Goal: Task Accomplishment & Management: Use online tool/utility

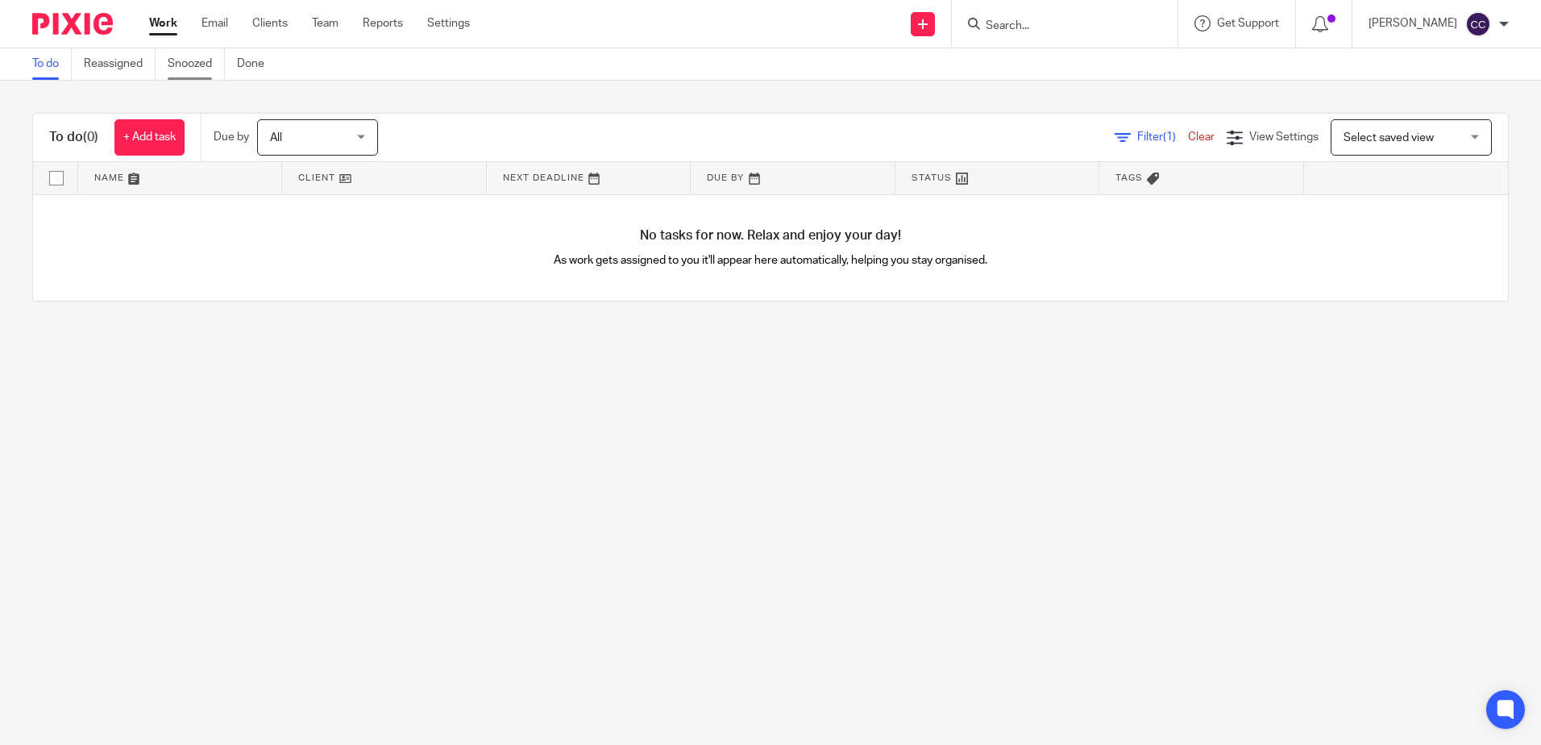
click at [188, 59] on link "Snoozed" at bounding box center [196, 63] width 57 height 31
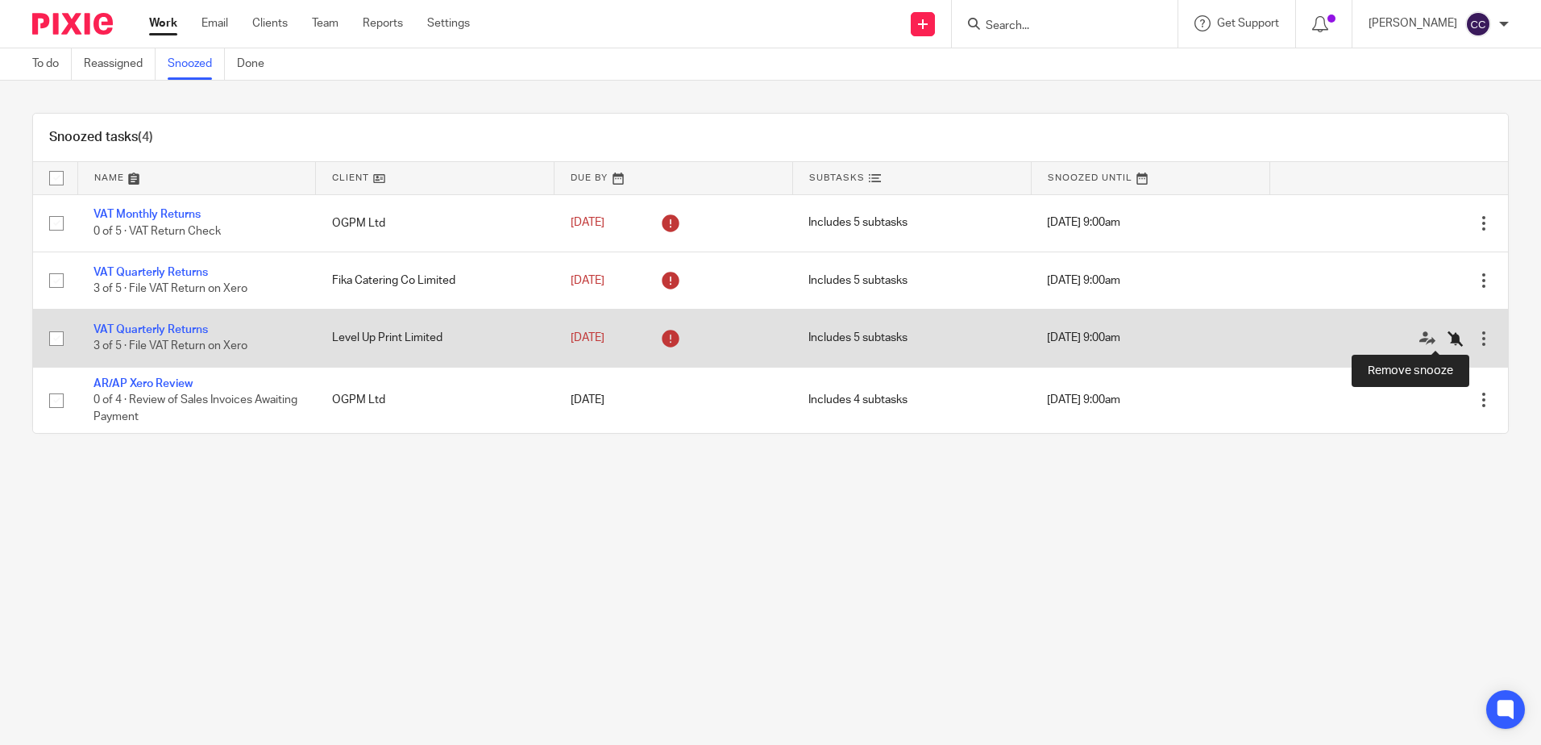
click at [1447, 338] on icon at bounding box center [1455, 338] width 16 height 16
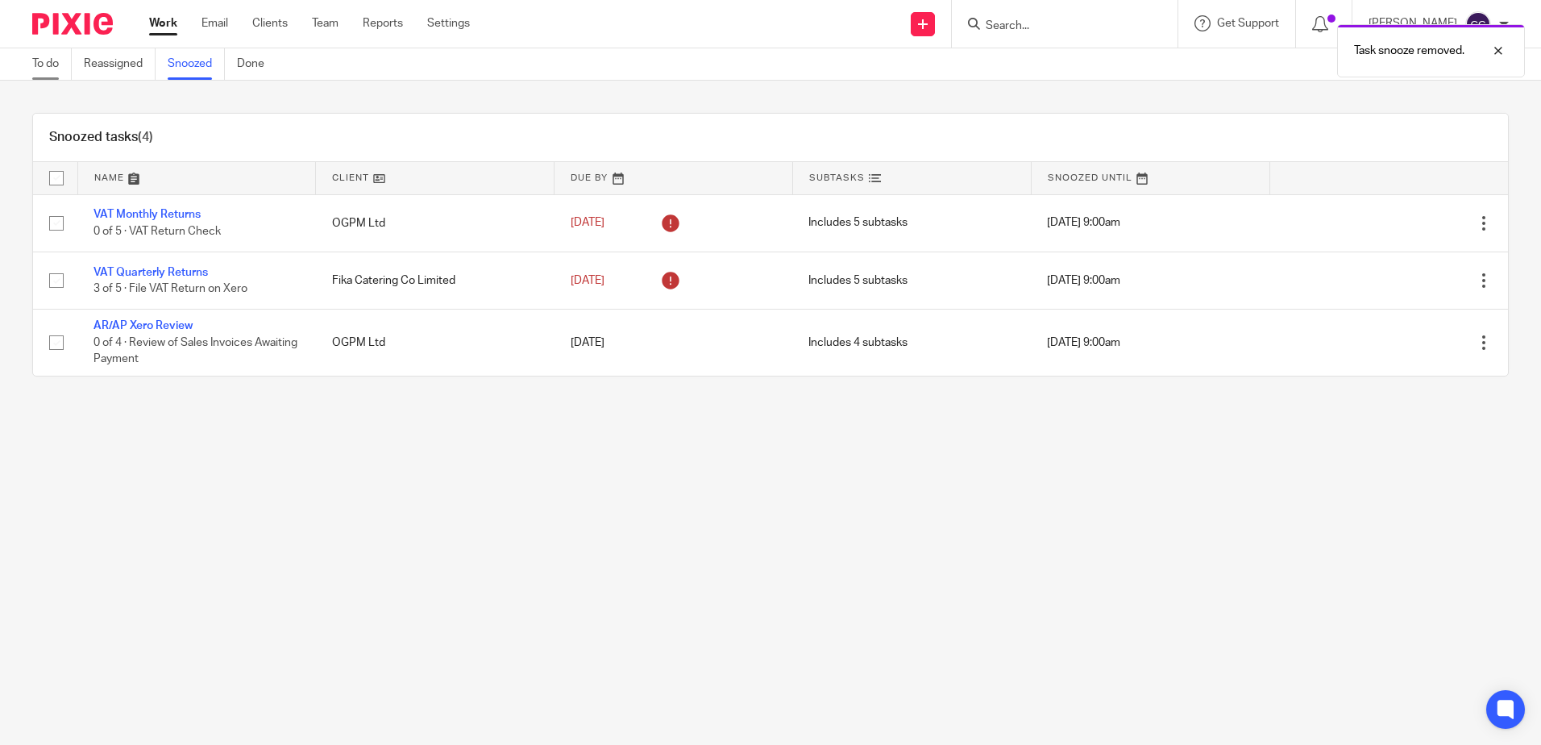
click at [53, 69] on link "To do" at bounding box center [51, 63] width 39 height 31
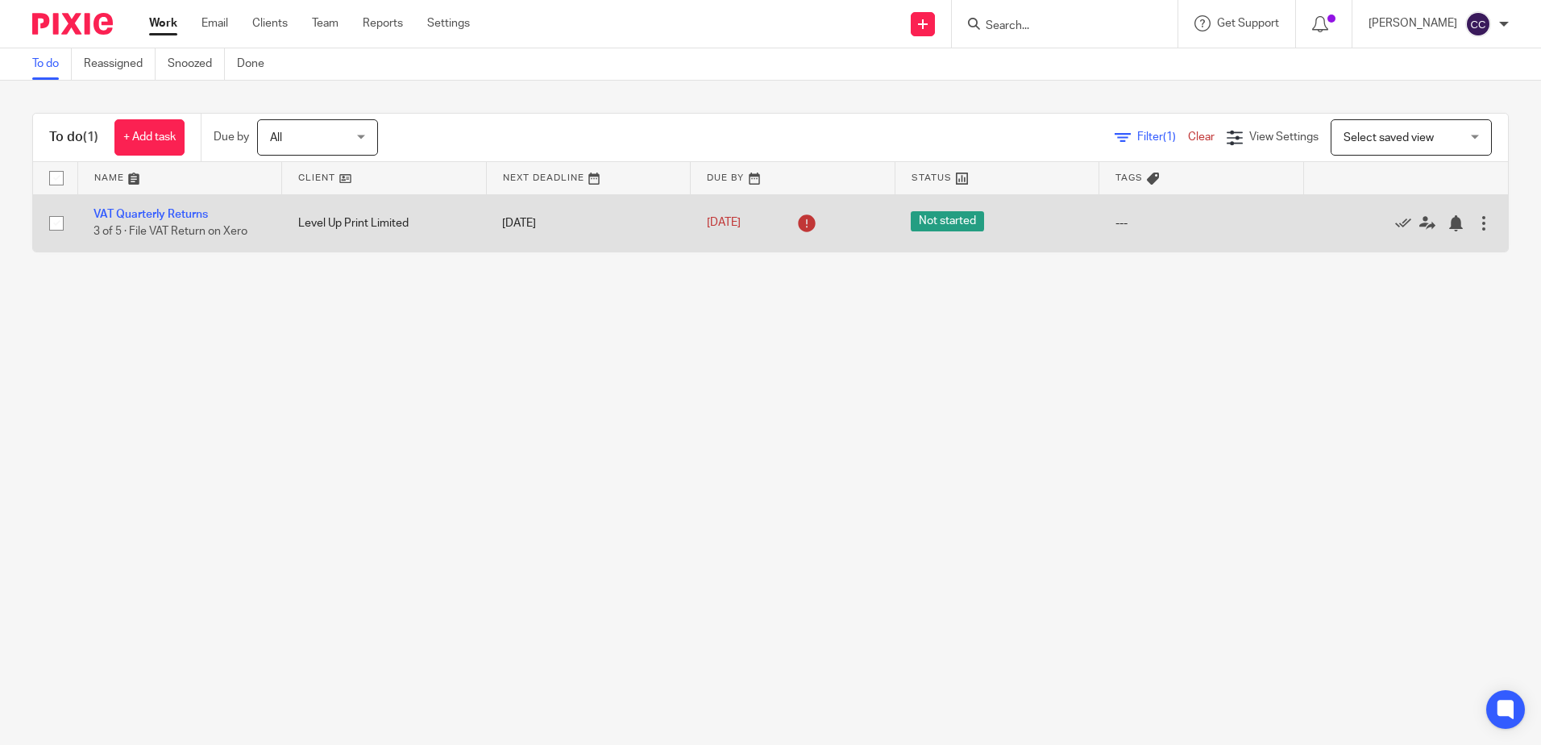
click at [330, 222] on td "Level Up Print Limited" at bounding box center [384, 222] width 205 height 57
click at [193, 215] on link "VAT Quarterly Returns" at bounding box center [150, 214] width 114 height 11
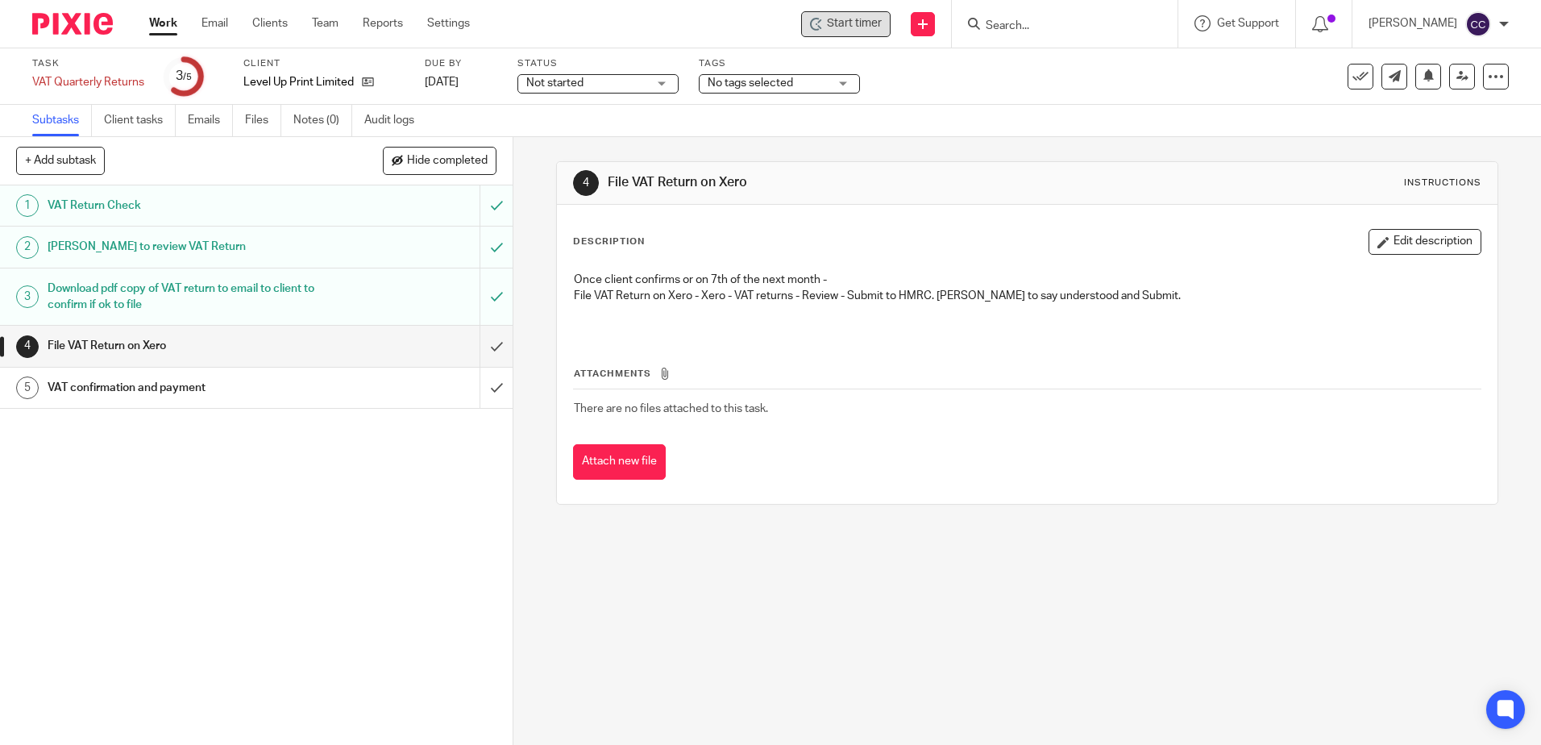
click at [852, 28] on span "Start timer" at bounding box center [854, 23] width 55 height 17
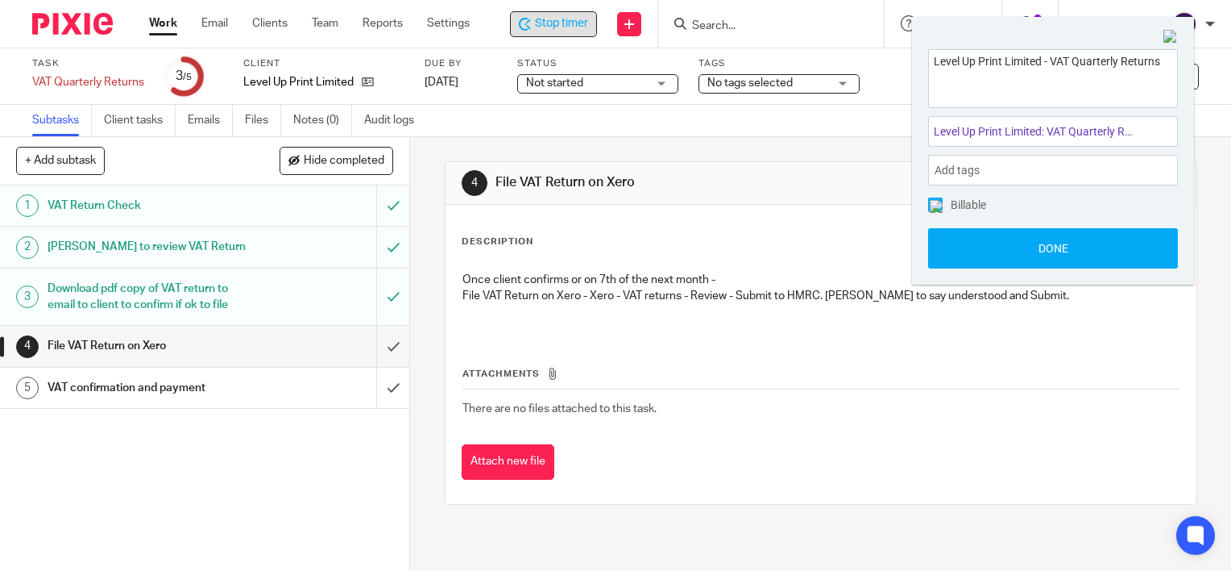
click at [300, 390] on div "VAT confirmation and payment" at bounding box center [205, 388] width 314 height 24
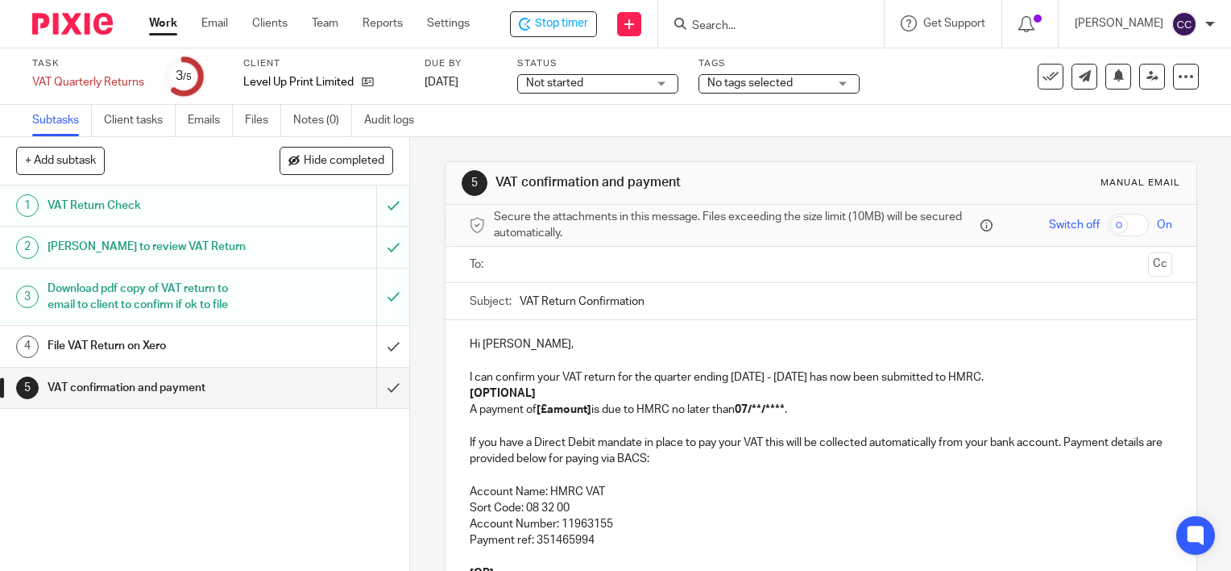
click at [532, 268] on input "text" at bounding box center [821, 264] width 642 height 19
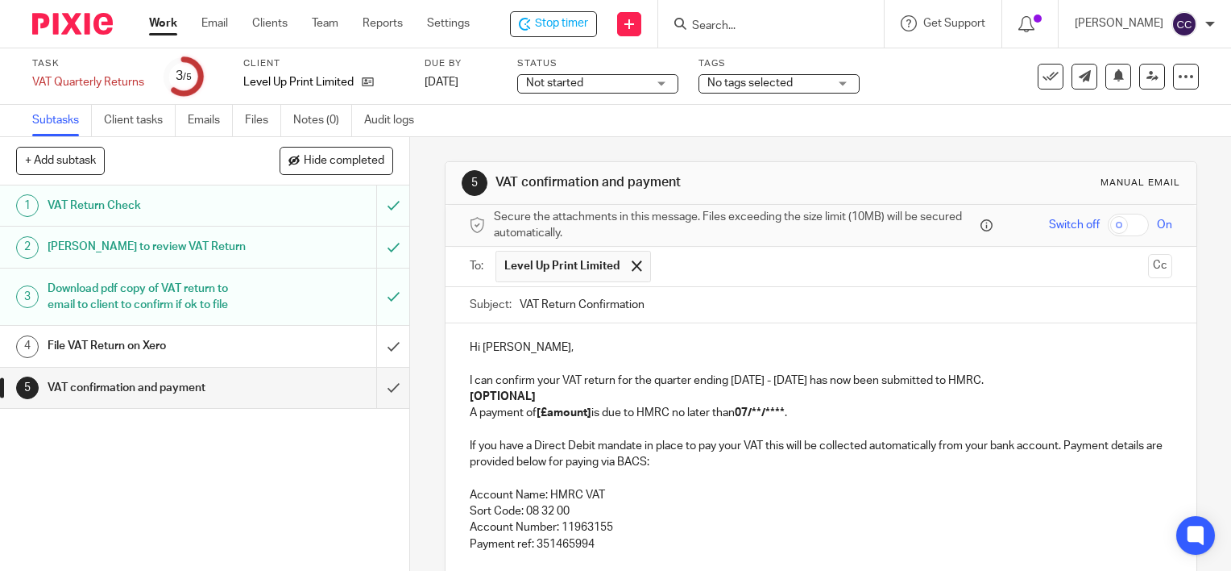
click at [557, 396] on p "[OPTIONAL]" at bounding box center [821, 396] width 703 height 16
drag, startPoint x: 590, startPoint y: 413, endPoint x: 569, endPoint y: 459, distance: 51.2
click at [590, 413] on p "A payment of [£amount] is due to HMRC no later than 07/**/**** ." at bounding box center [821, 413] width 703 height 16
click at [793, 409] on p "A payment of £2362.04 is due to HMRC no later than 07/**/**** ." at bounding box center [821, 413] width 703 height 16
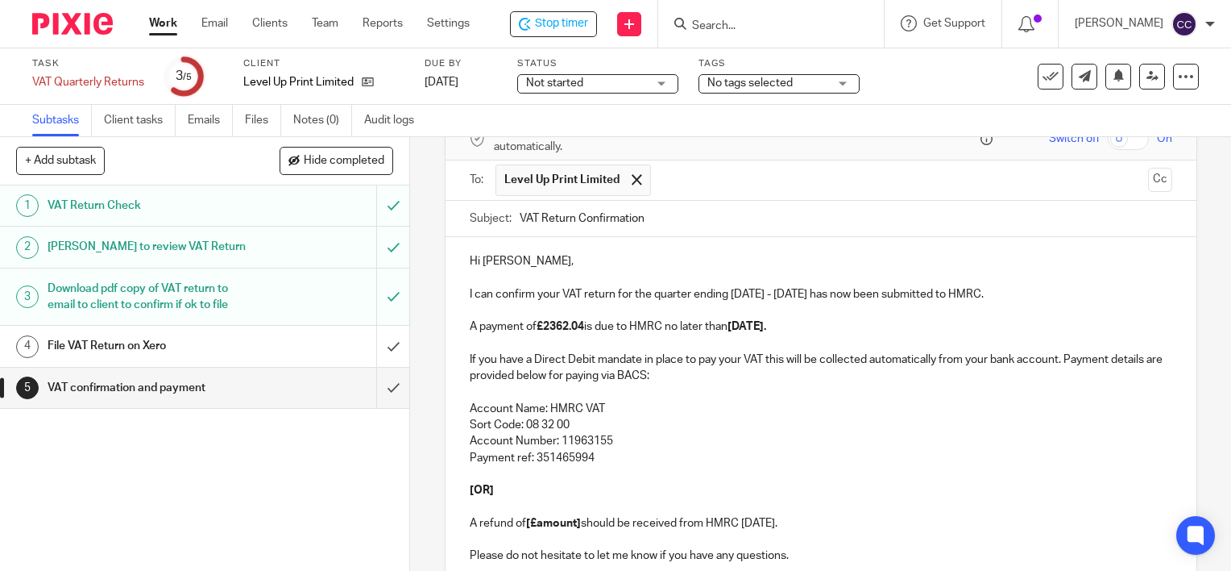
scroll to position [242, 0]
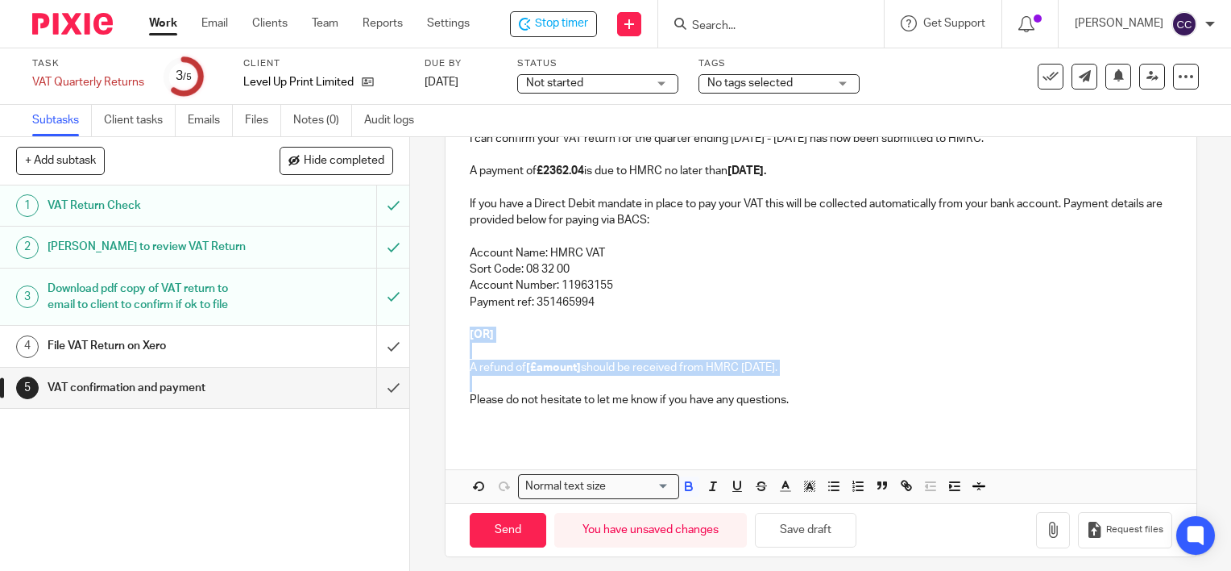
drag, startPoint x: 767, startPoint y: 384, endPoint x: 458, endPoint y: 326, distance: 315.0
click at [458, 326] on div "Hi [PERSON_NAME], I can confirm your VAT return for the quarter ending [DATE] -…" at bounding box center [821, 258] width 751 height 355
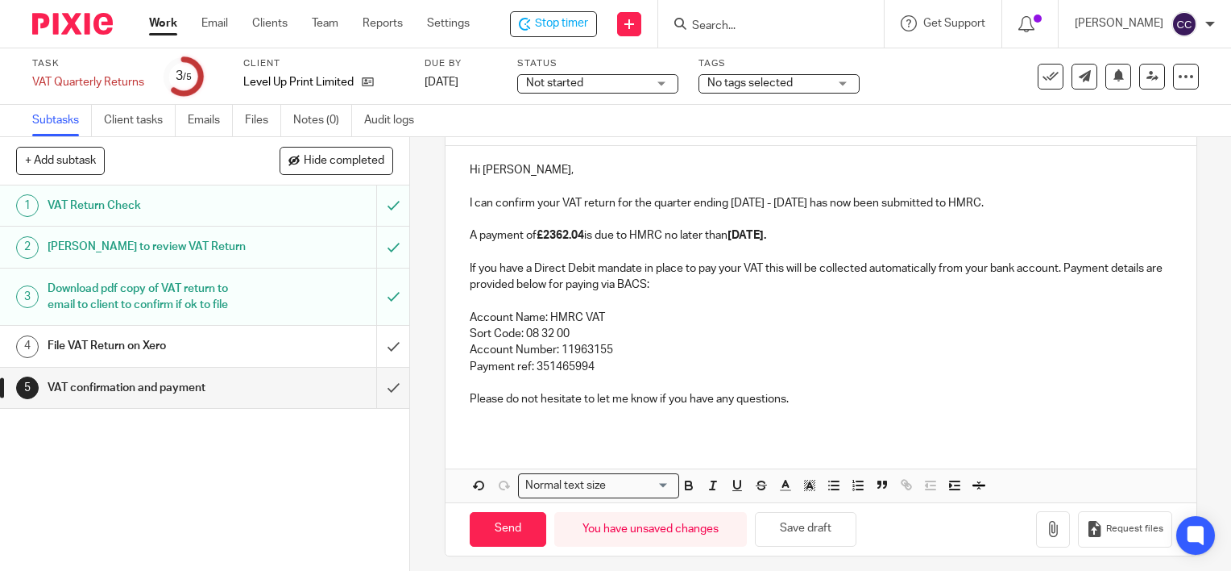
scroll to position [184, 0]
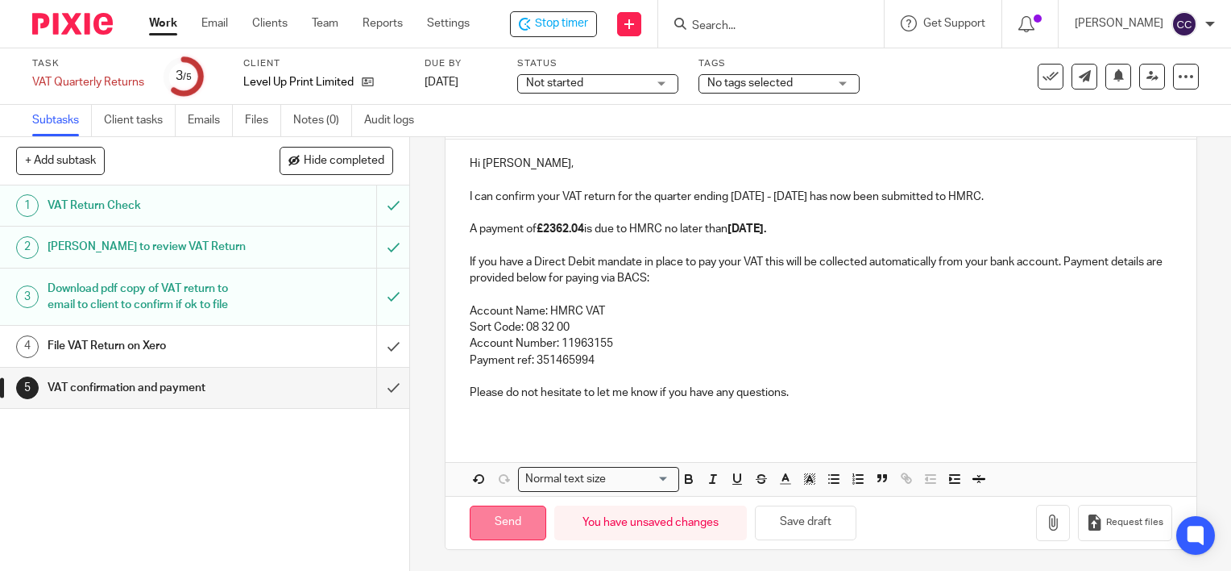
click at [480, 525] on input "Send" at bounding box center [508, 522] width 77 height 35
type input "Sent"
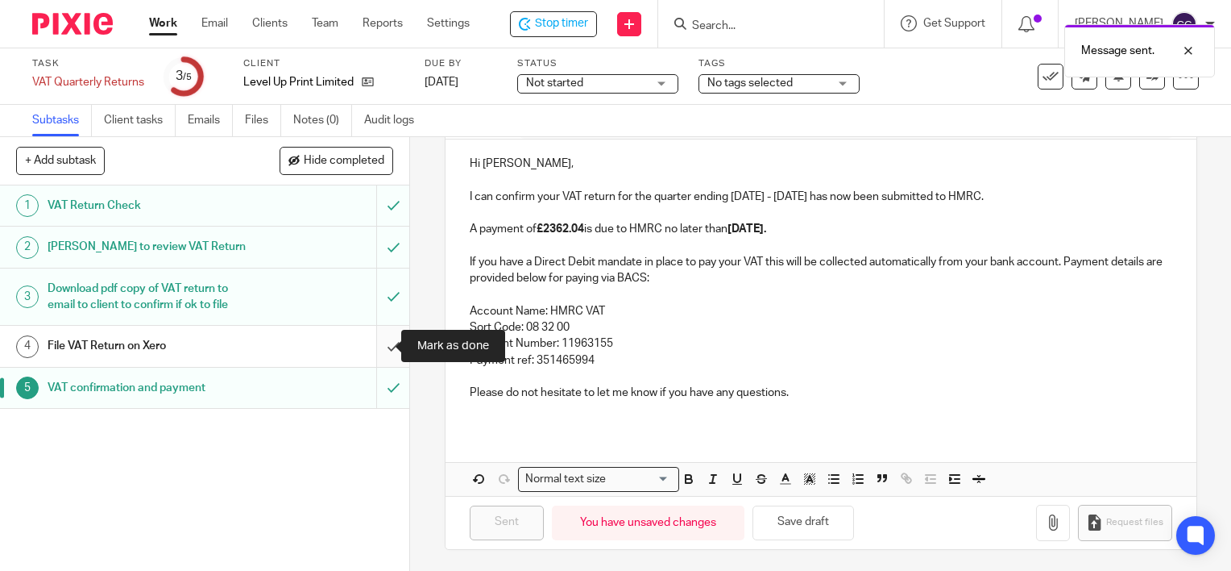
click at [376, 347] on input "submit" at bounding box center [204, 346] width 409 height 40
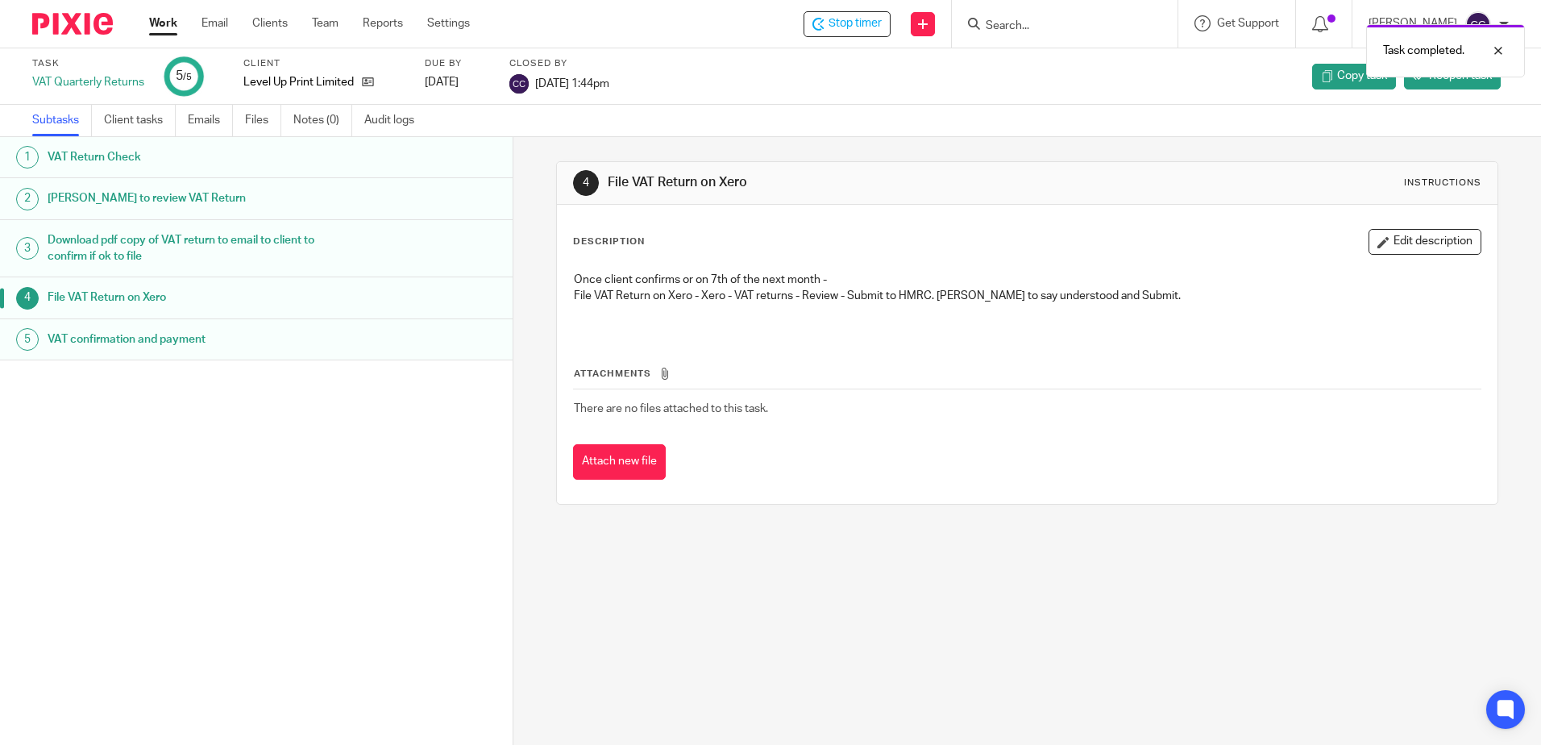
click at [160, 25] on link "Work" at bounding box center [163, 23] width 28 height 16
